Goal: Information Seeking & Learning: Check status

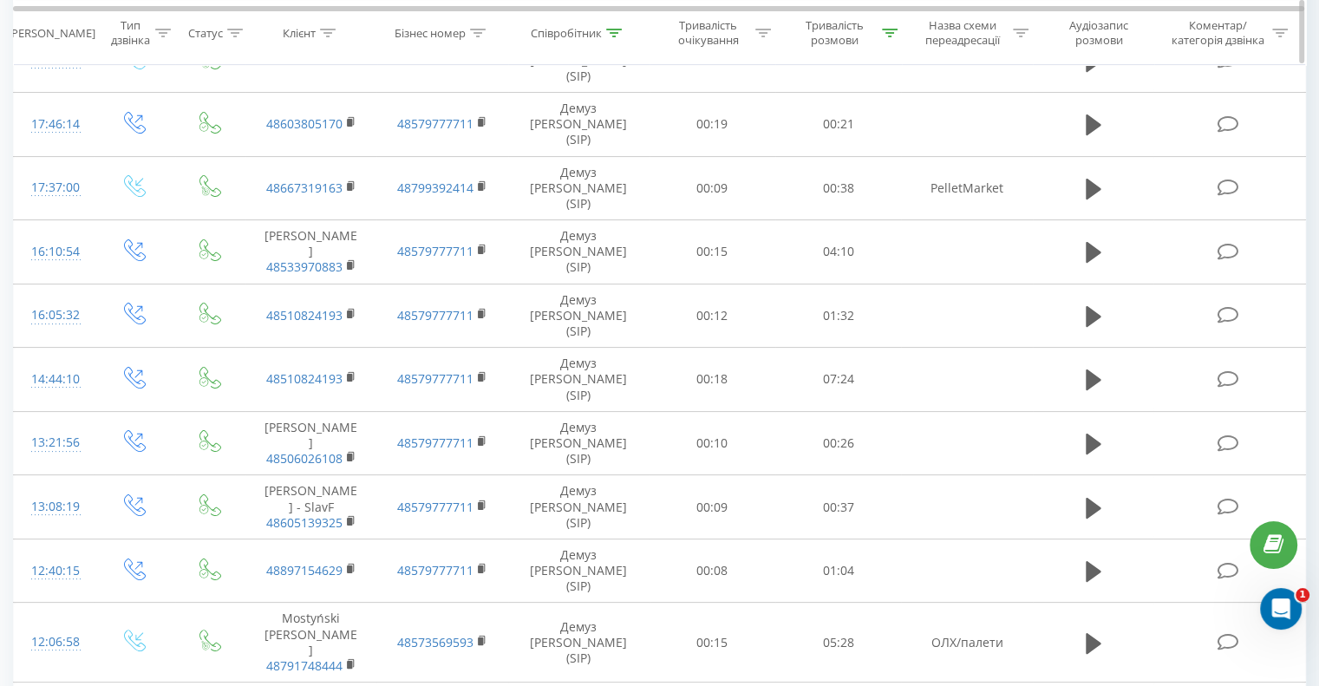
click at [894, 28] on icon at bounding box center [890, 32] width 16 height 9
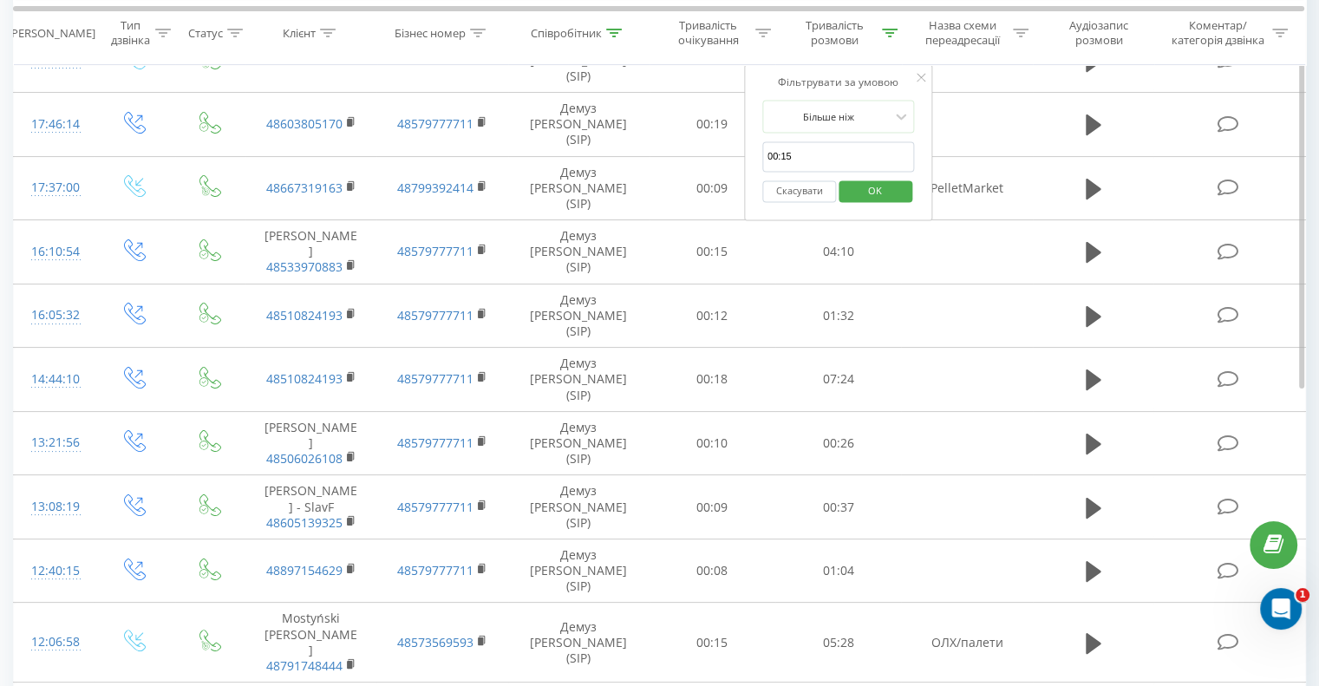
click at [782, 183] on button "Скасувати" at bounding box center [799, 191] width 74 height 22
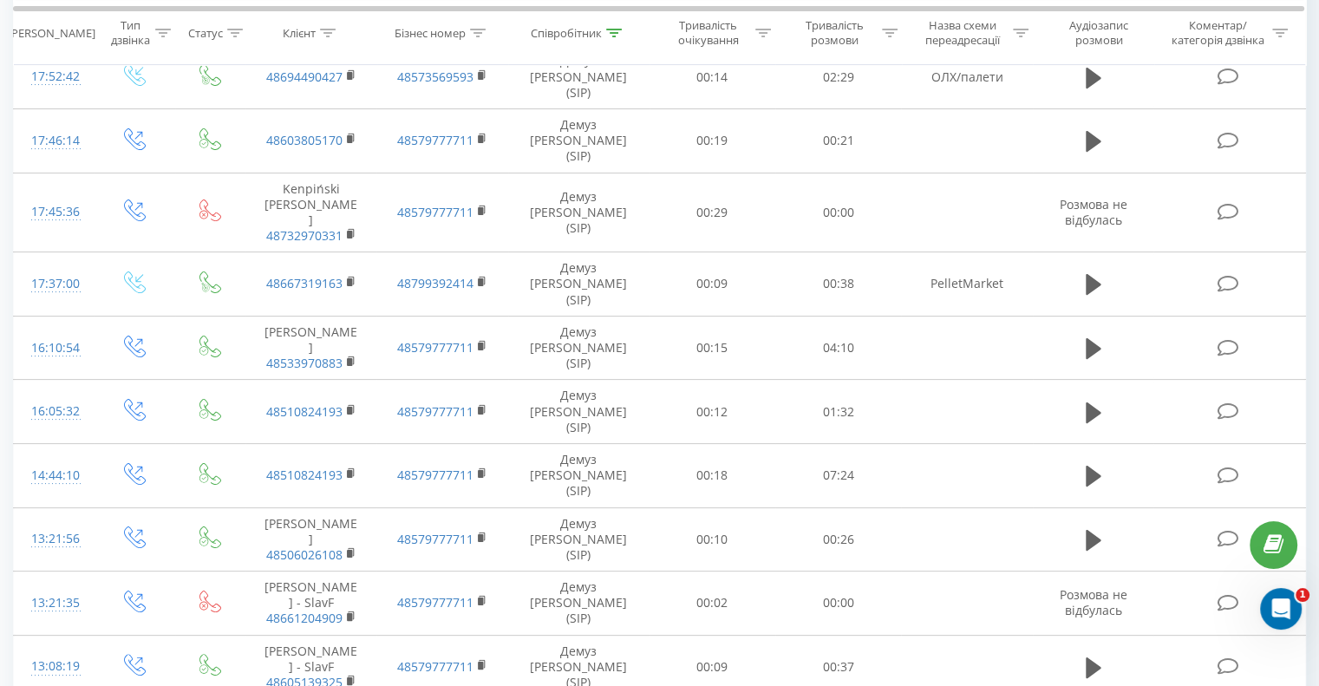
scroll to position [184, 0]
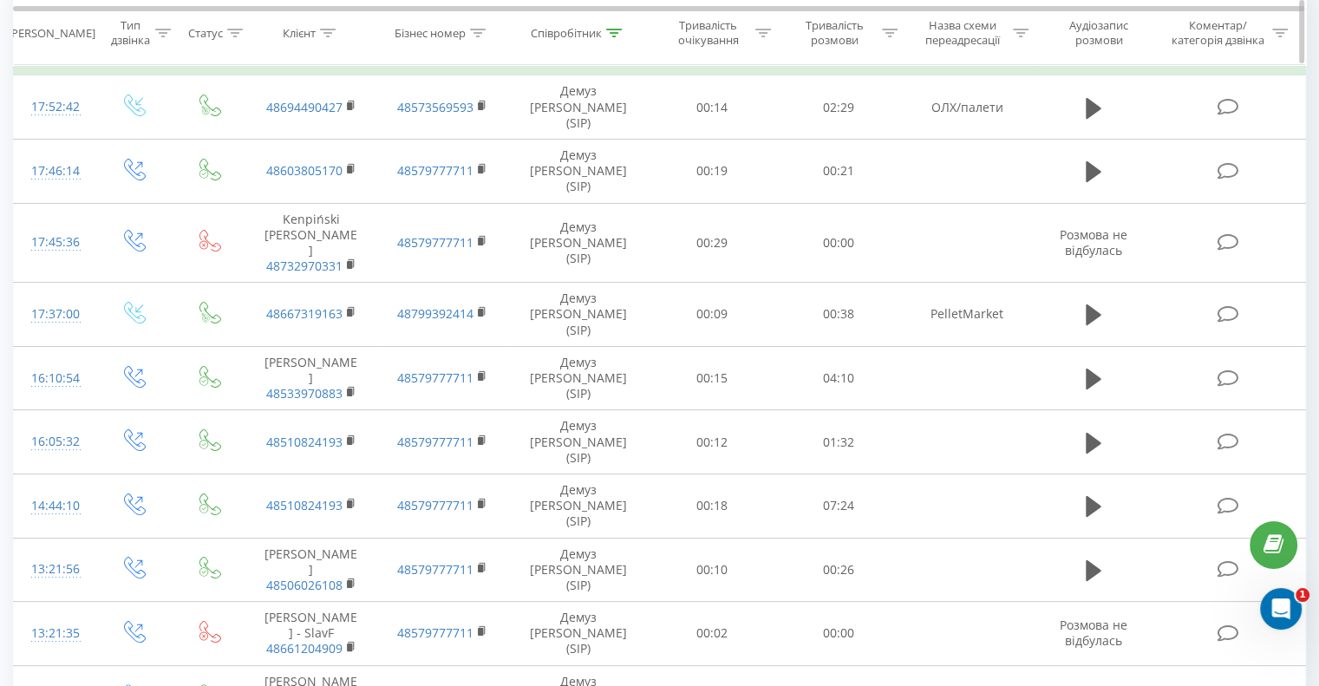
click at [614, 35] on icon at bounding box center [614, 32] width 16 height 9
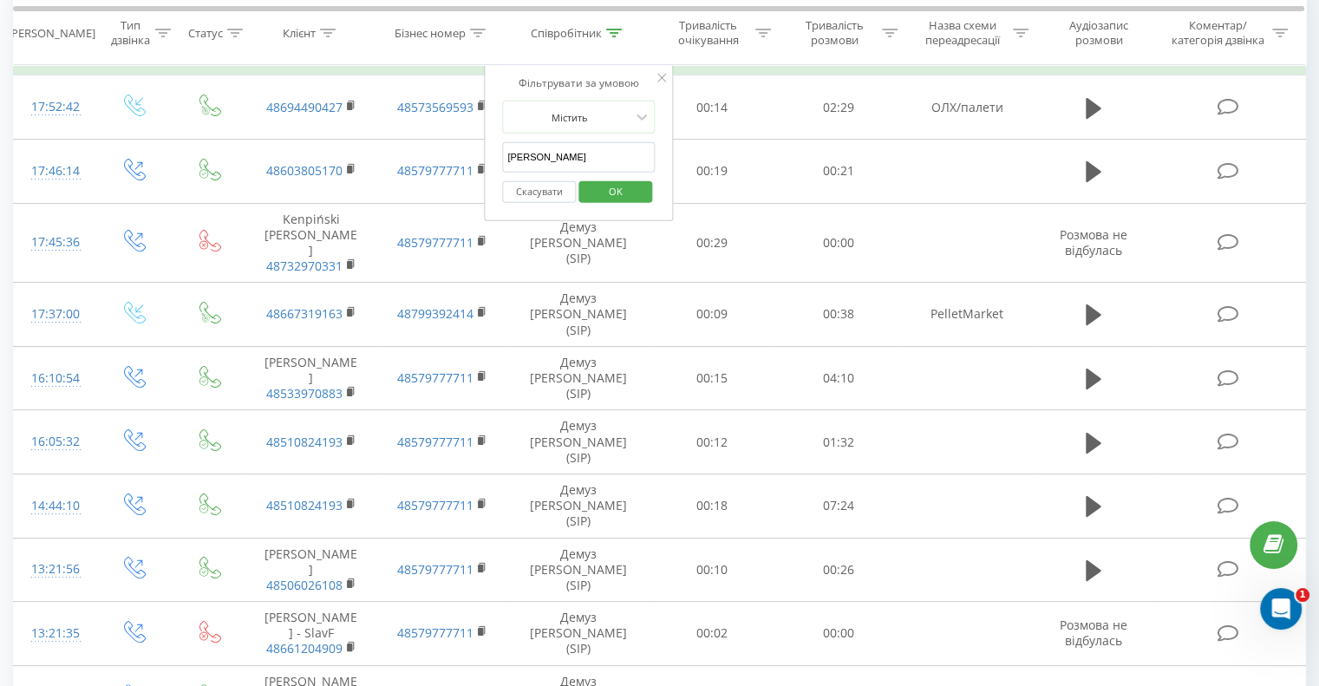
click at [564, 151] on input "[PERSON_NAME]" at bounding box center [578, 157] width 153 height 30
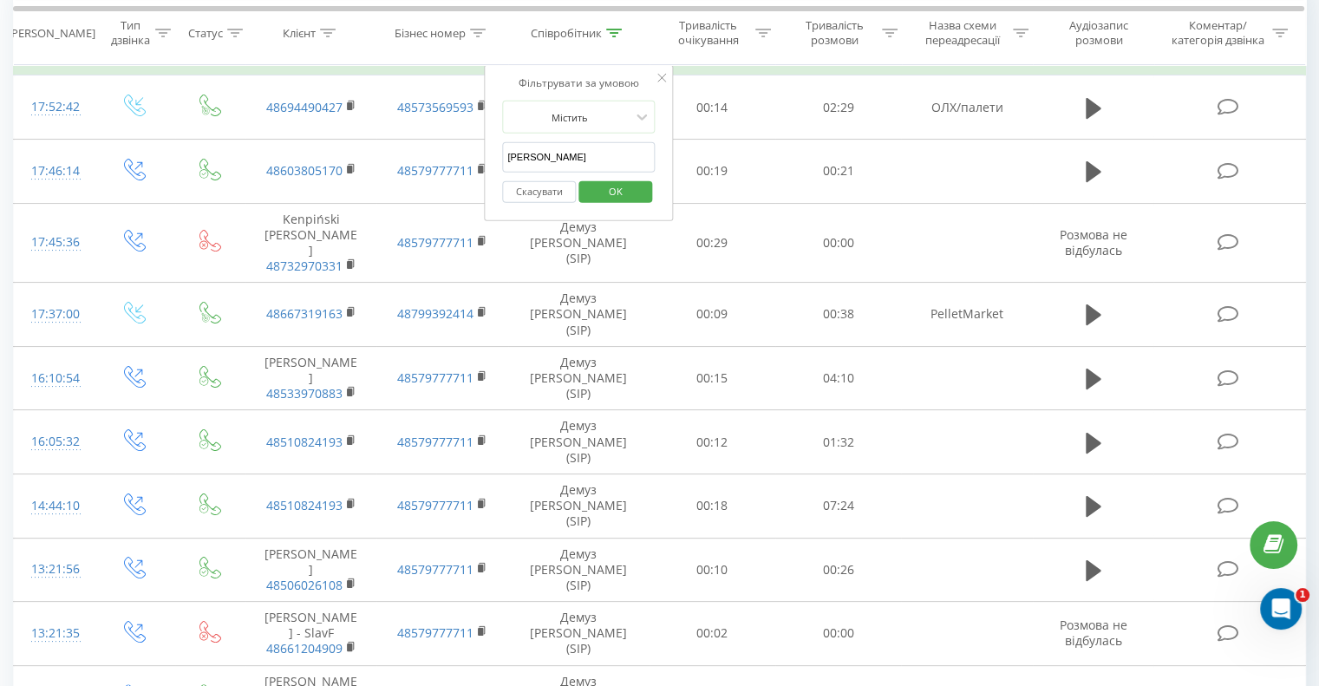
click at [564, 151] on input "[PERSON_NAME]" at bounding box center [578, 157] width 153 height 30
click at [609, 193] on span "OK" at bounding box center [616, 191] width 49 height 27
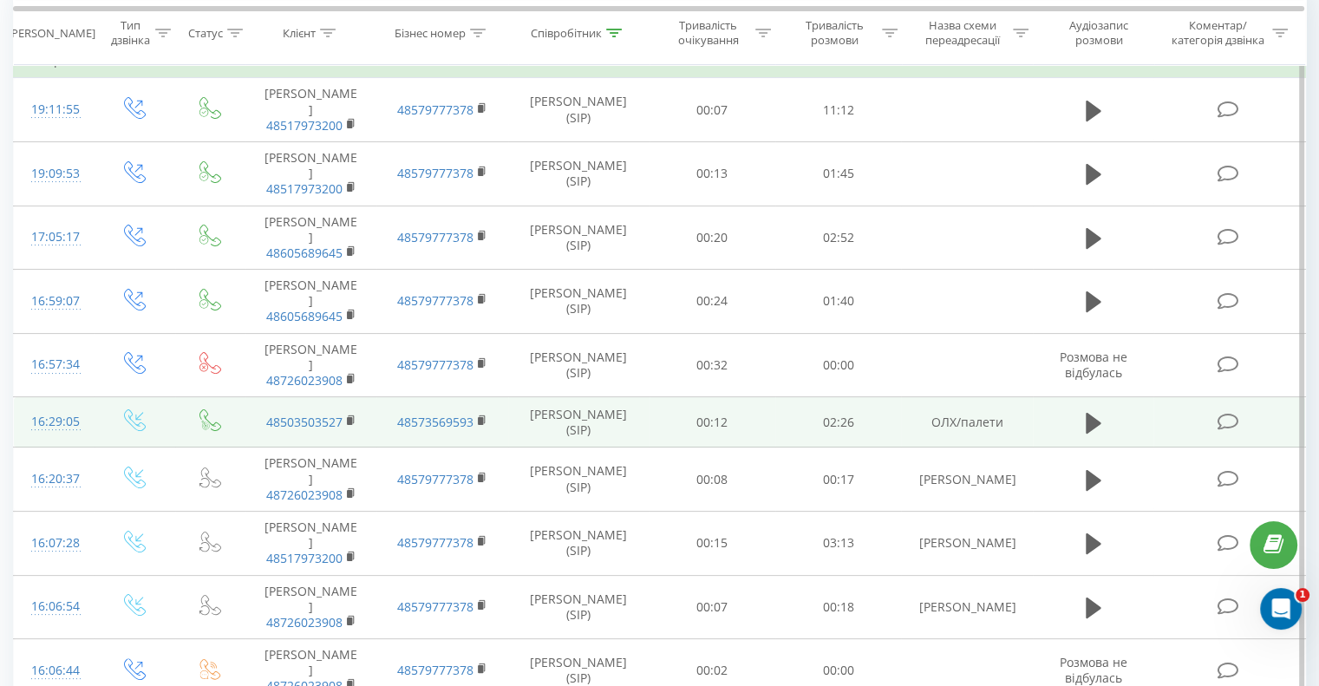
scroll to position [153, 0]
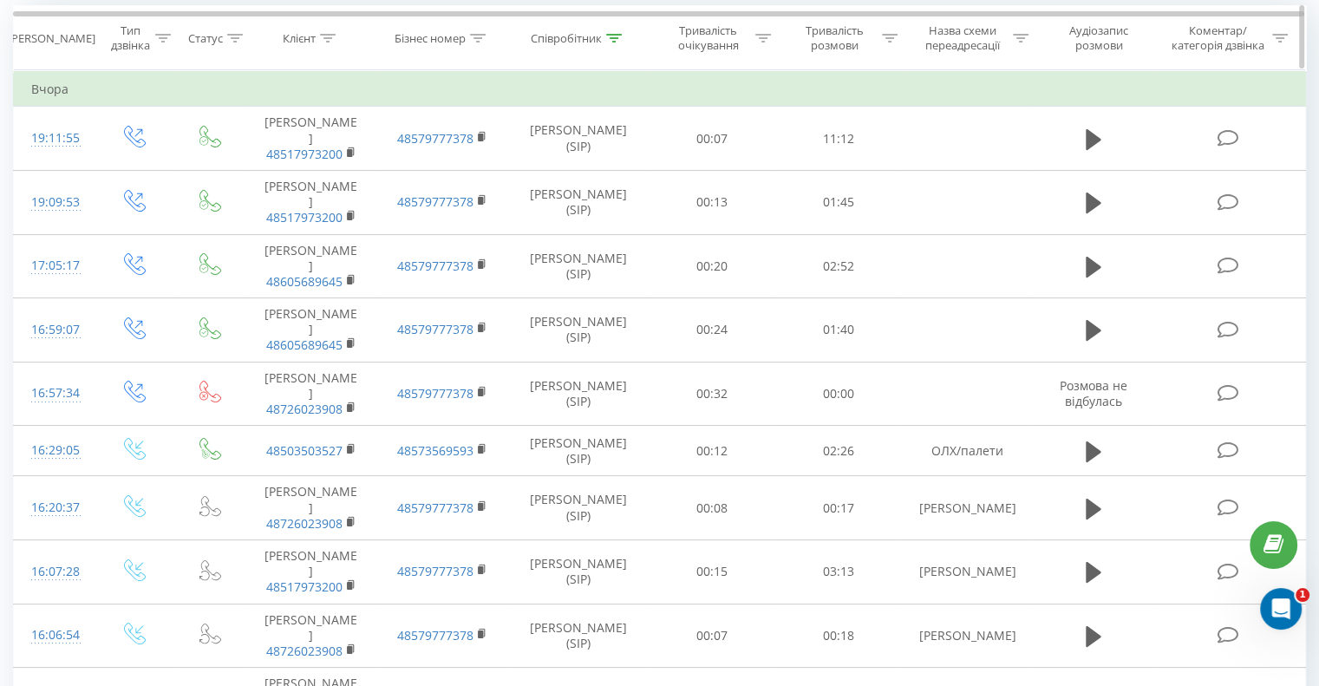
click at [618, 34] on icon at bounding box center [614, 38] width 16 height 9
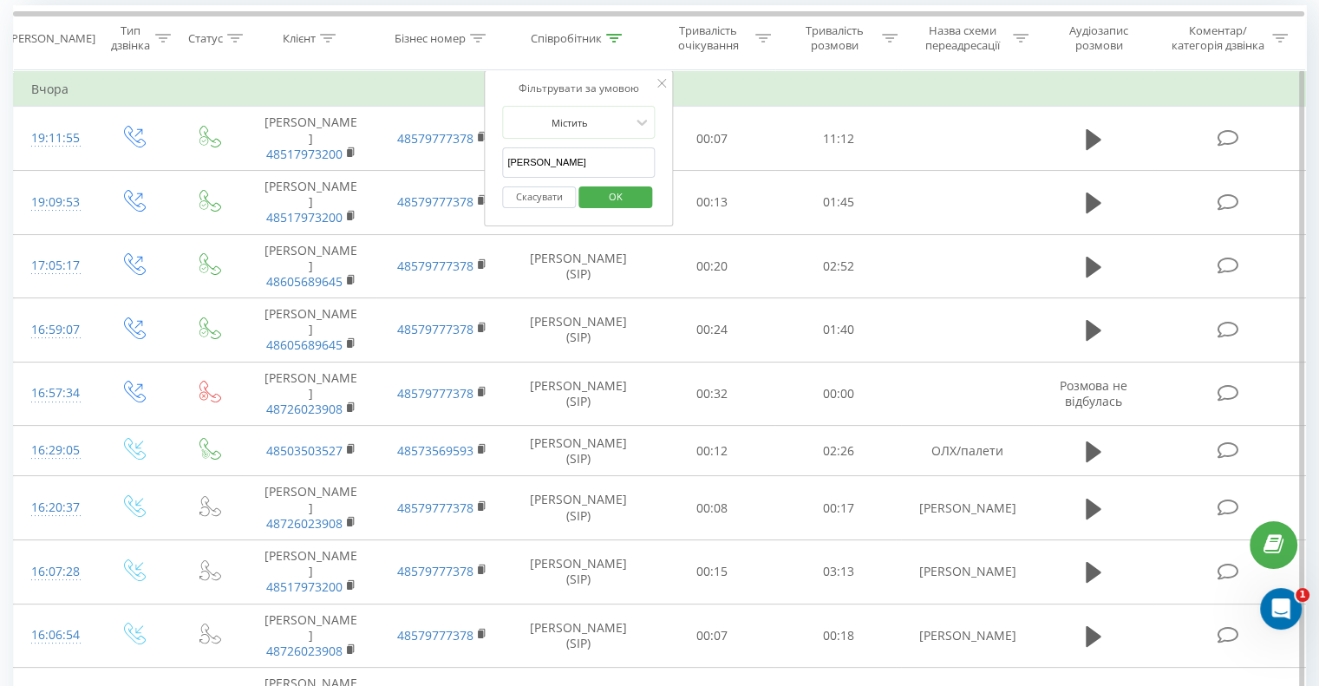
click at [552, 157] on input "[PERSON_NAME]" at bounding box center [578, 162] width 153 height 30
click at [610, 200] on span "OK" at bounding box center [616, 196] width 49 height 27
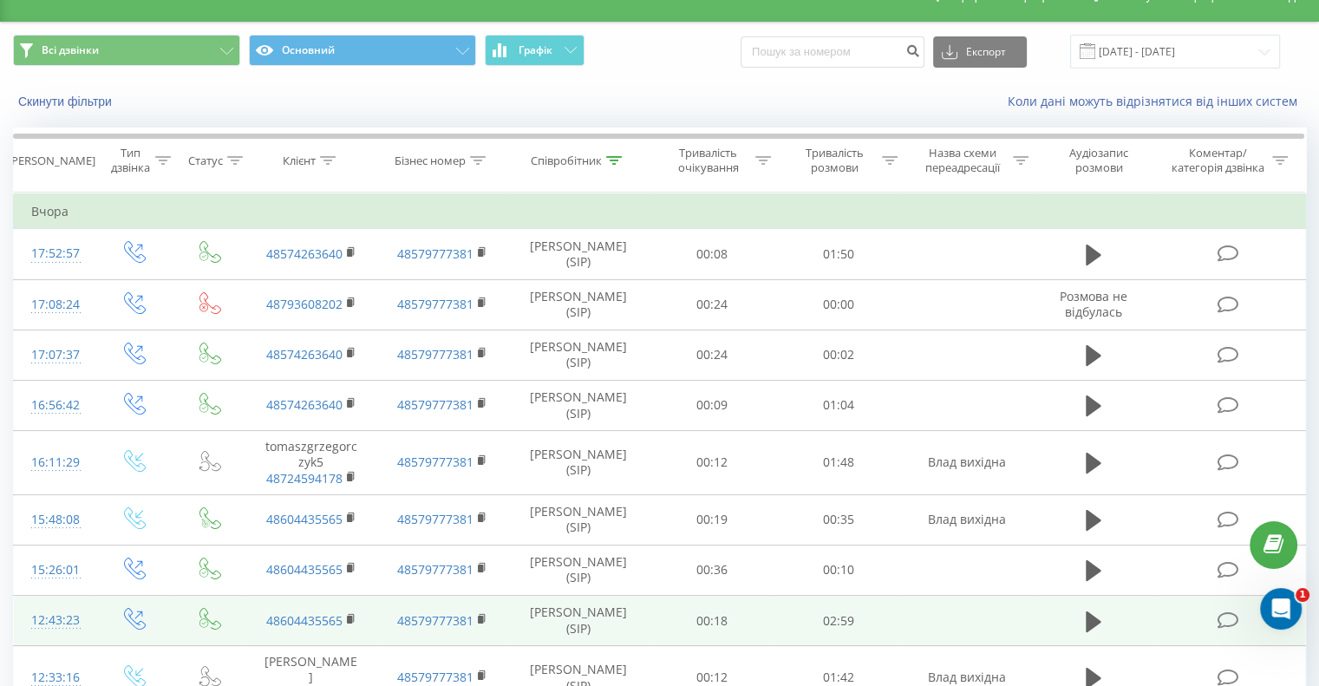
scroll to position [29, 0]
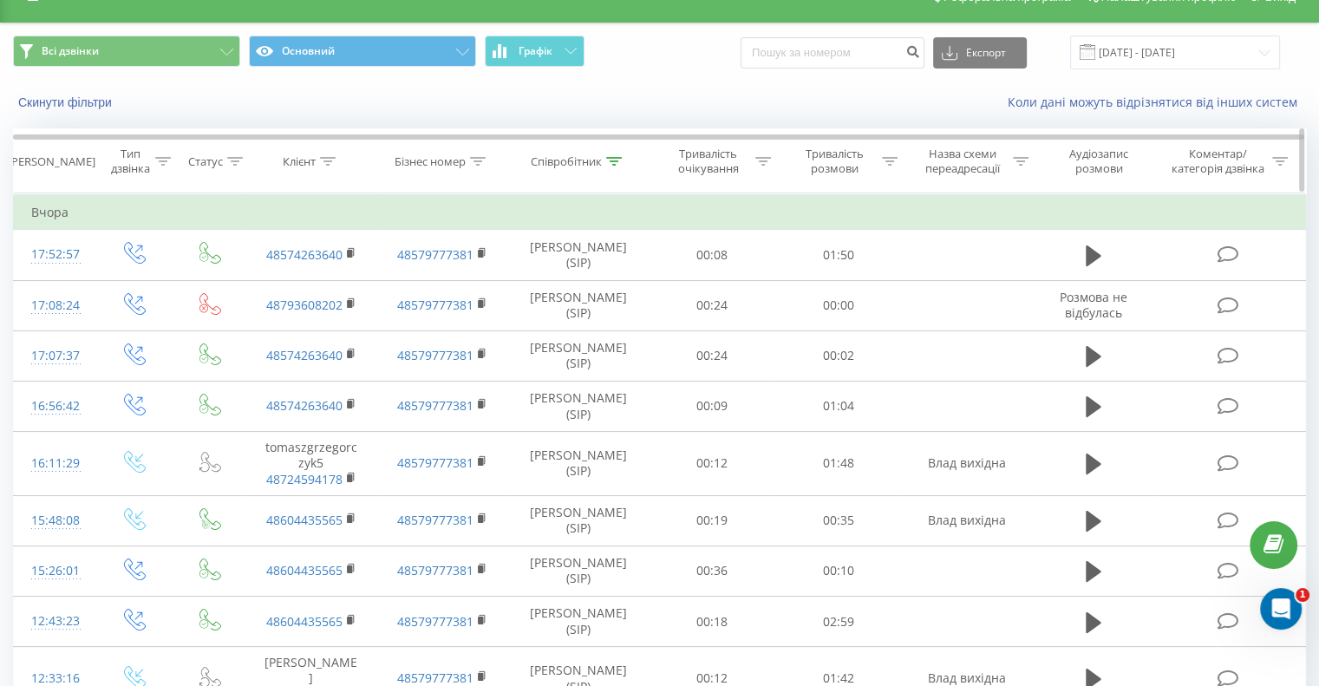
click at [618, 161] on icon at bounding box center [614, 161] width 16 height 9
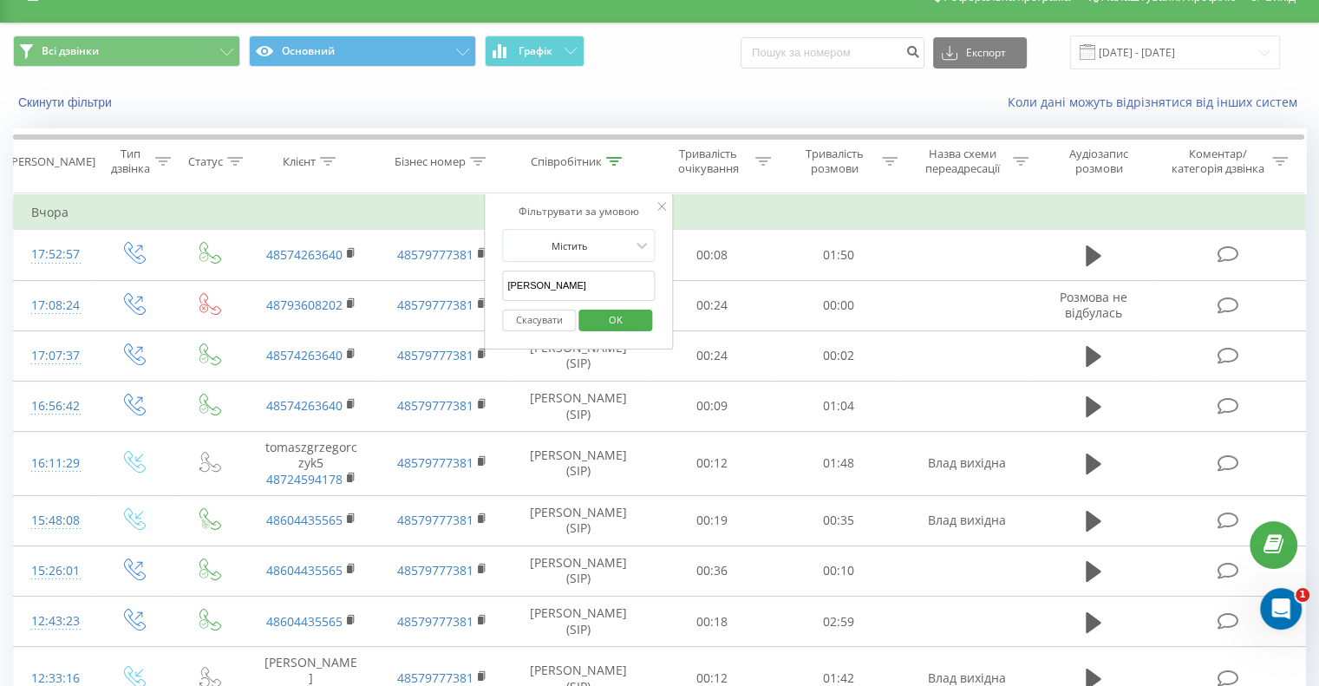
click at [579, 280] on input "[PERSON_NAME]" at bounding box center [578, 286] width 153 height 30
click at [590, 316] on button "OK" at bounding box center [615, 321] width 74 height 22
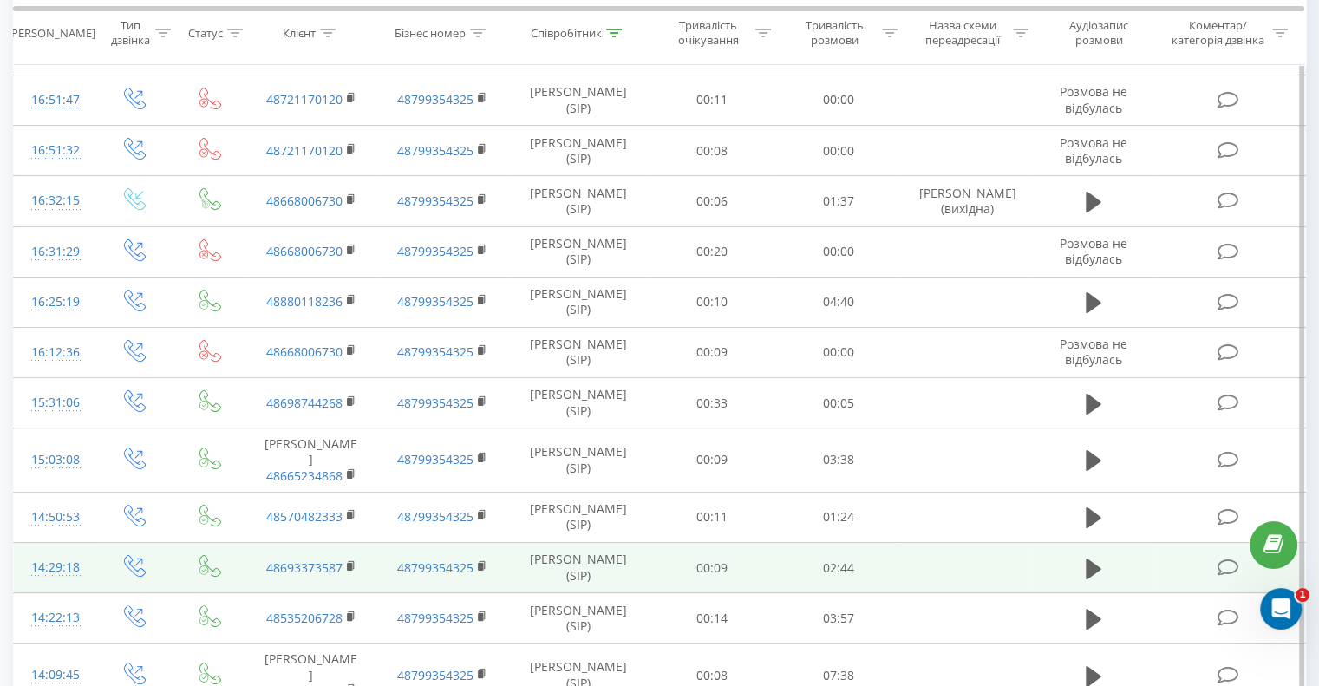
scroll to position [161, 0]
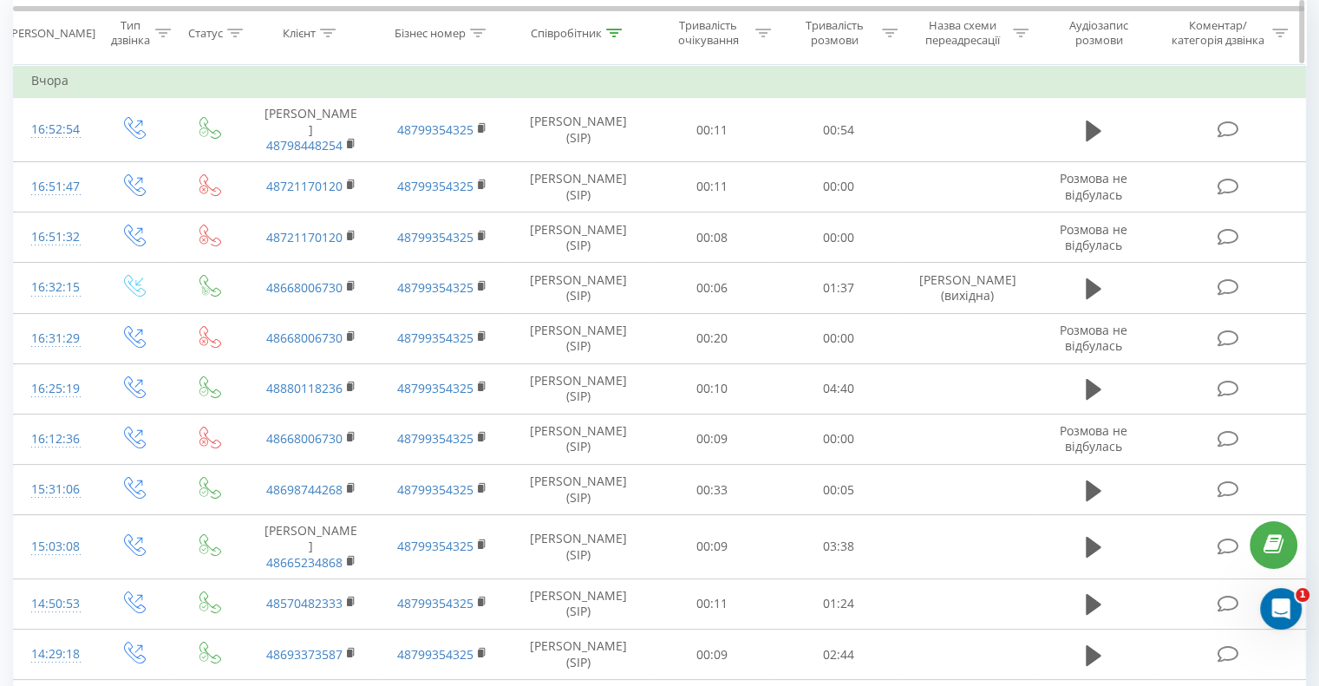
click at [605, 34] on div "Співробітник" at bounding box center [576, 32] width 91 height 15
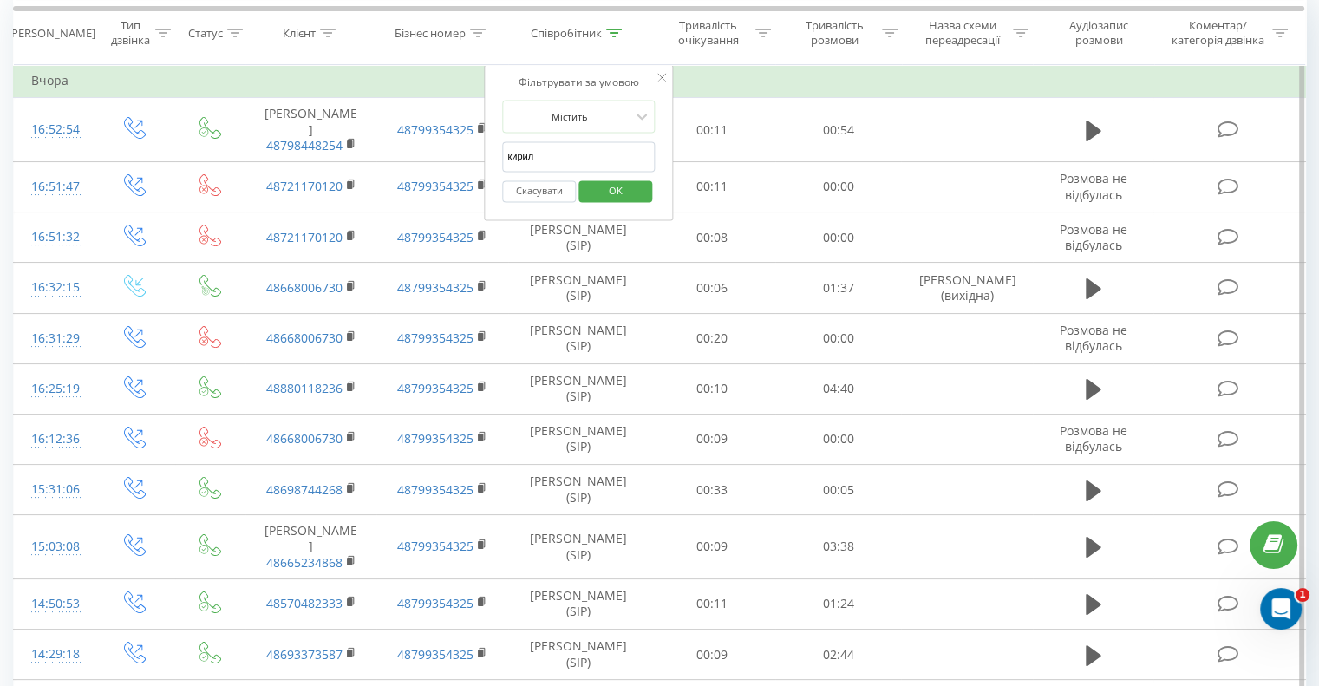
click at [562, 148] on input "кирил" at bounding box center [578, 157] width 153 height 30
type input "[PERSON_NAME]"
click at [611, 190] on span "OK" at bounding box center [616, 190] width 49 height 27
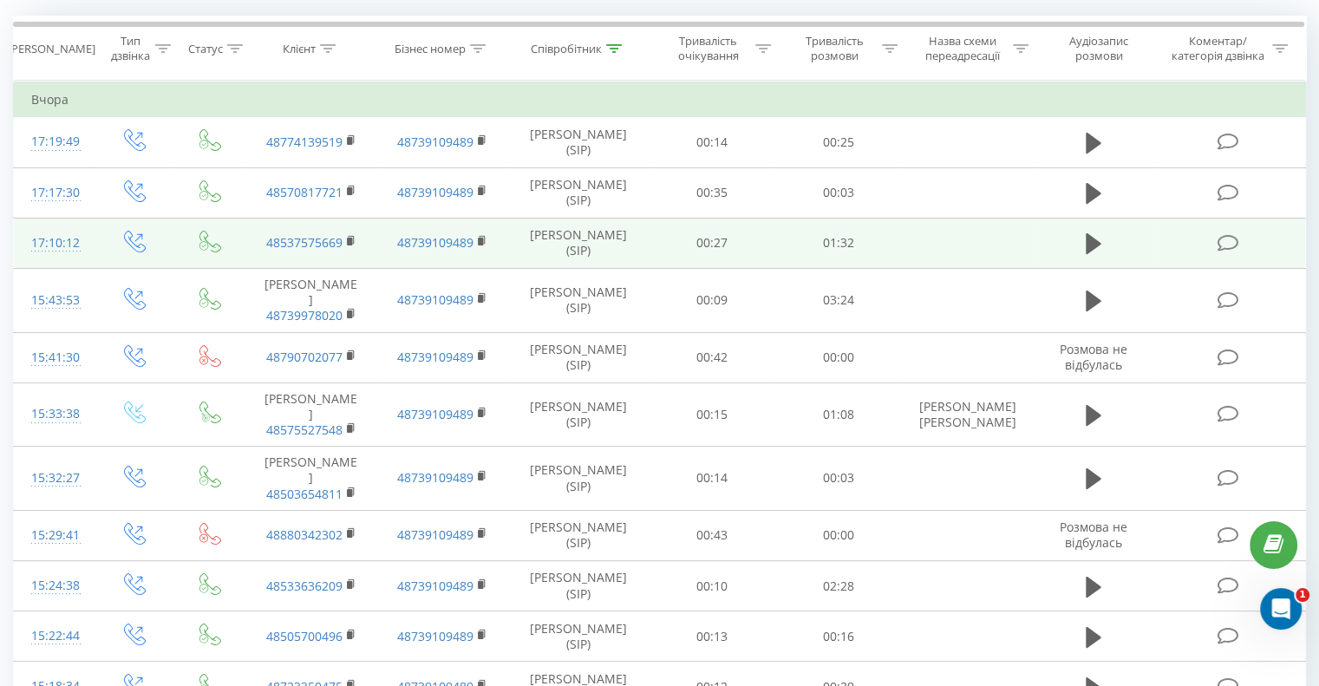
scroll to position [141, 0]
